Goal: Book appointment/travel/reservation

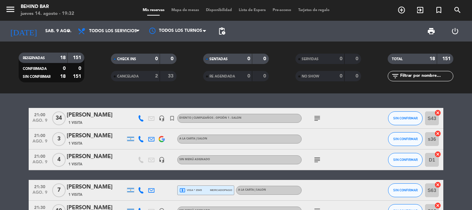
click at [314, 116] on icon "subject" at bounding box center [317, 118] width 8 height 8
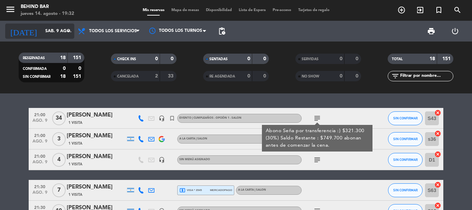
click at [66, 32] on icon "arrow_drop_down" at bounding box center [68, 31] width 8 height 8
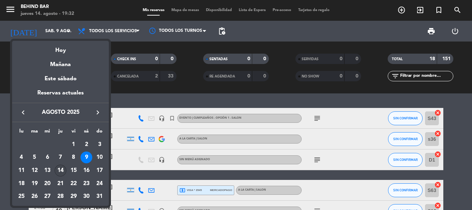
click at [61, 169] on div "14" at bounding box center [61, 170] width 12 height 12
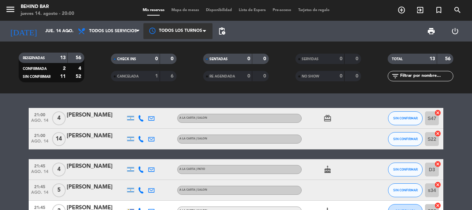
click at [181, 31] on div at bounding box center [177, 31] width 69 height 16
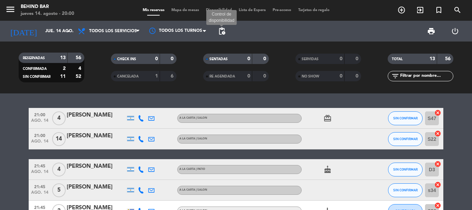
click at [220, 29] on span "pending_actions" at bounding box center [222, 31] width 8 height 8
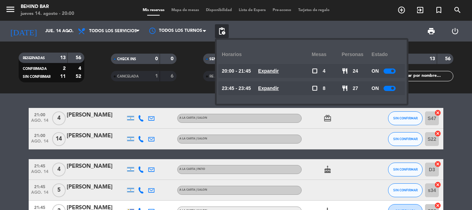
click at [229, 68] on span "20:00 - 21:45" at bounding box center [236, 71] width 29 height 8
click at [61, 32] on input "jue. 14 ago." at bounding box center [71, 31] width 58 height 12
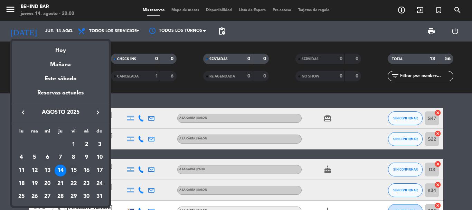
click at [75, 168] on div "15" at bounding box center [74, 170] width 12 height 12
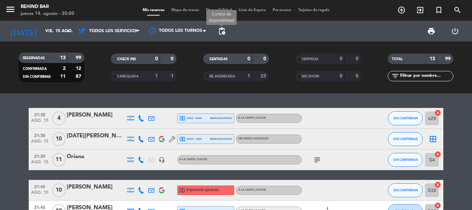
click at [224, 32] on span "pending_actions" at bounding box center [222, 31] width 8 height 8
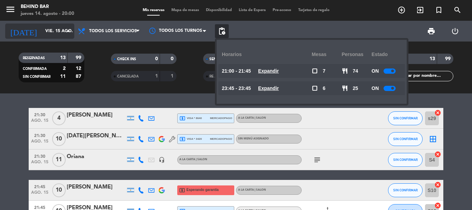
click at [48, 29] on input "vie. 15 ago." at bounding box center [71, 31] width 58 height 12
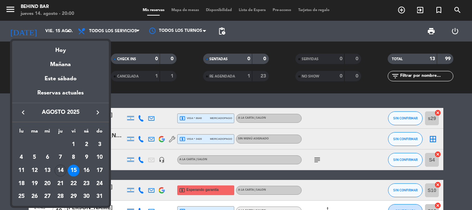
click at [59, 167] on div "14" at bounding box center [61, 170] width 12 height 12
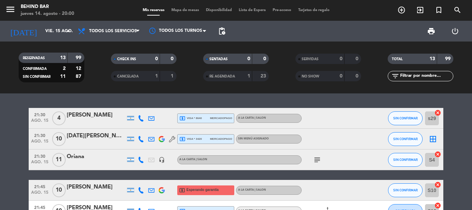
type input "jue. 14 ago."
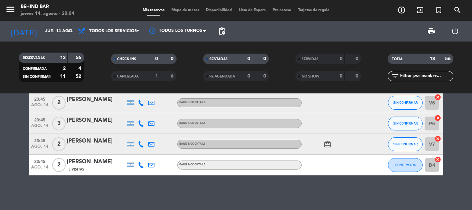
scroll to position [49, 0]
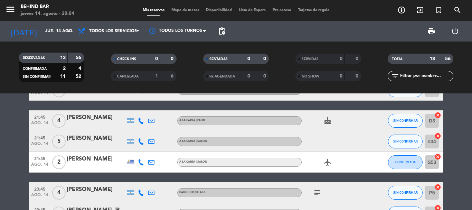
click at [320, 193] on icon "subject" at bounding box center [317, 192] width 8 height 8
click at [337, 189] on div "subject nada" at bounding box center [333, 192] width 62 height 20
